Goal: Information Seeking & Learning: Learn about a topic

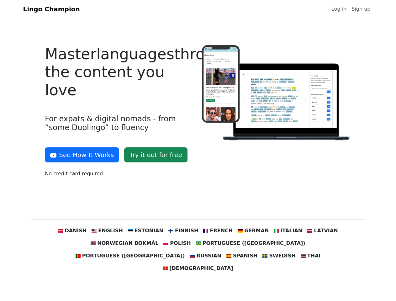
click at [198, 151] on div at bounding box center [276, 113] width 157 height 137
click at [80, 155] on button "See How It Works" at bounding box center [82, 154] width 74 height 15
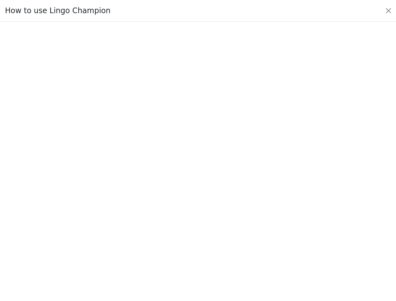
click at [83, 231] on div at bounding box center [198, 161] width 367 height 217
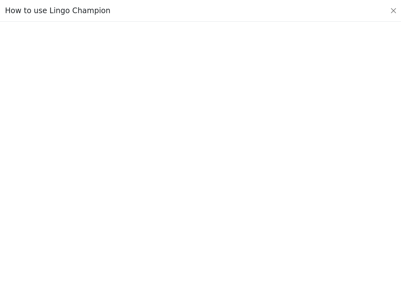
click at [115, 231] on div at bounding box center [201, 161] width 372 height 220
click at [150, 231] on div at bounding box center [201, 161] width 372 height 220
click at [184, 231] on div at bounding box center [201, 161] width 372 height 220
click at [215, 231] on div at bounding box center [201, 161] width 372 height 220
click at [248, 231] on div at bounding box center [201, 161] width 372 height 220
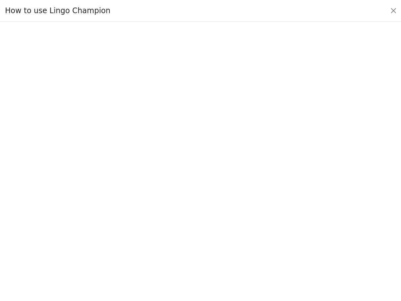
click at [280, 231] on div at bounding box center [201, 161] width 372 height 220
click at [312, 231] on div at bounding box center [201, 161] width 372 height 220
